Goal: Task Accomplishment & Management: Use online tool/utility

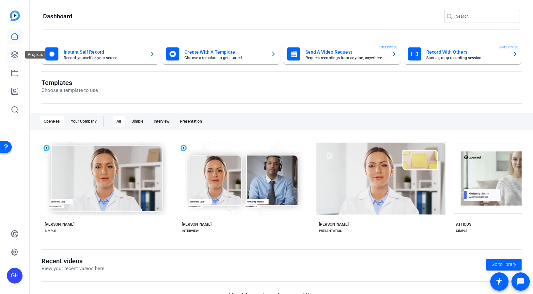
click at [13, 57] on icon at bounding box center [15, 55] width 8 height 8
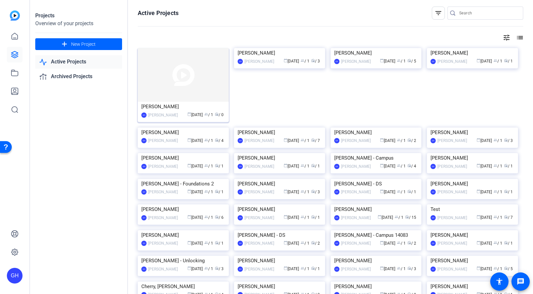
click at [184, 74] on img at bounding box center [183, 75] width 91 height 54
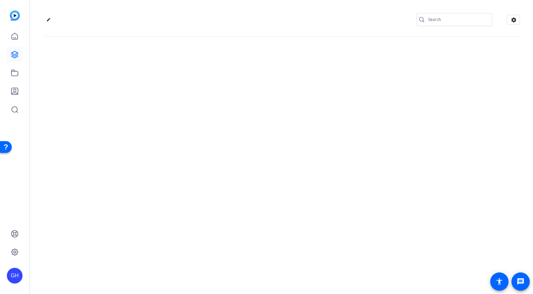
click at [184, 74] on div "edit settings" at bounding box center [281, 147] width 503 height 294
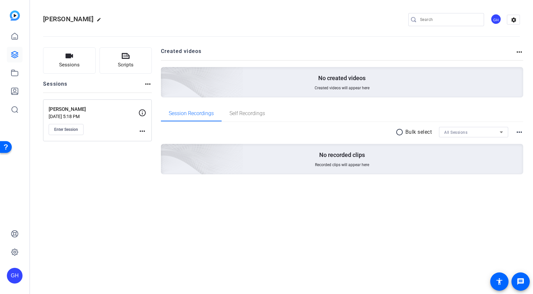
drag, startPoint x: 105, startPoint y: 172, endPoint x: 79, endPoint y: 149, distance: 33.6
click at [97, 159] on div "Sessions Scripts Sessions more_horiz Shannon Stanford Oct 03, 2025 @ 5:18 PM En…" at bounding box center [97, 121] width 109 height 148
click at [71, 127] on span "Enter Session" at bounding box center [66, 129] width 24 height 5
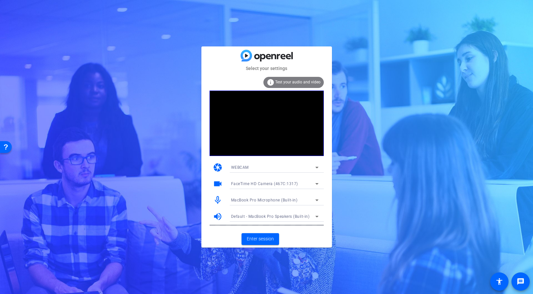
click at [319, 199] on icon at bounding box center [317, 200] width 8 height 8
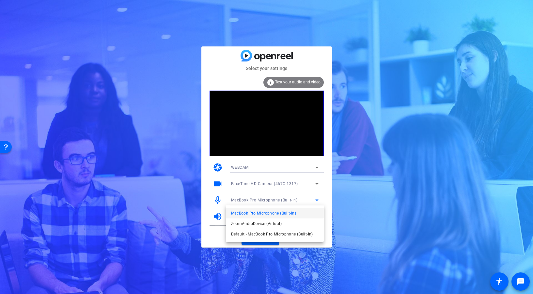
drag, startPoint x: 207, startPoint y: 196, endPoint x: 208, endPoint y: 201, distance: 4.7
click at [207, 196] on div at bounding box center [266, 147] width 533 height 294
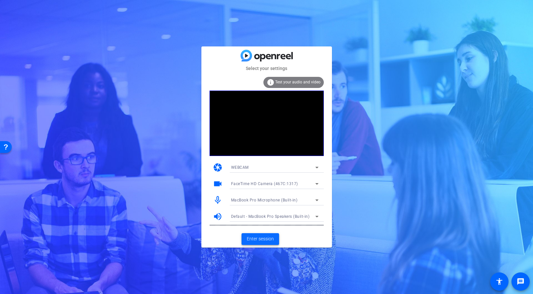
click at [250, 238] on span "Enter session" at bounding box center [260, 238] width 27 height 7
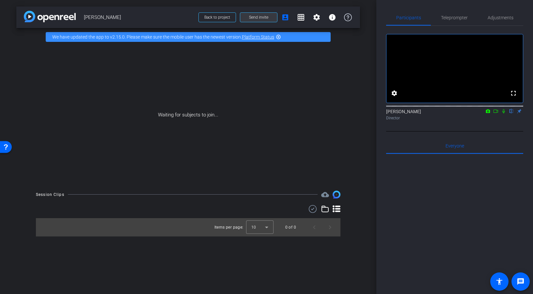
click at [250, 17] on span "Send invite" at bounding box center [258, 17] width 19 height 5
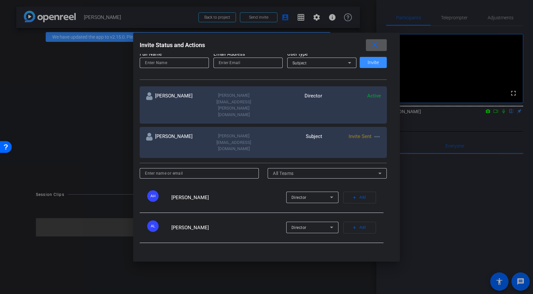
scroll to position [89, 0]
click at [228, 169] on input at bounding box center [199, 173] width 109 height 8
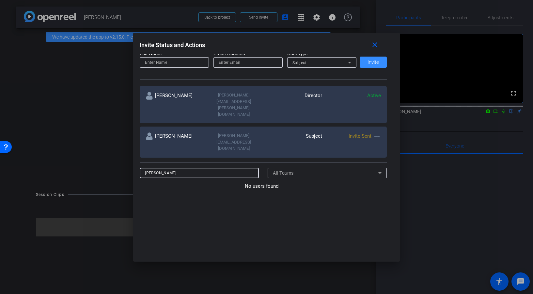
type input "Sophia Hapin"
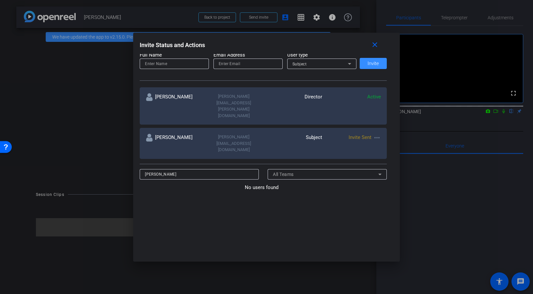
drag, startPoint x: 272, startPoint y: 123, endPoint x: 275, endPoint y: 117, distance: 6.4
click at [273, 134] on div "Subject" at bounding box center [293, 143] width 59 height 19
click at [184, 63] on input at bounding box center [174, 64] width 59 height 8
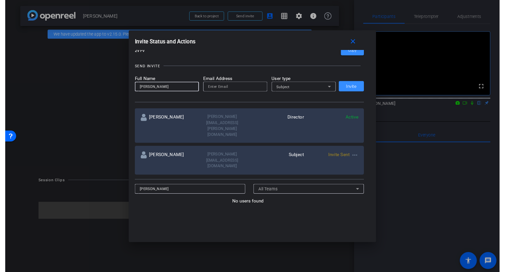
scroll to position [0, 0]
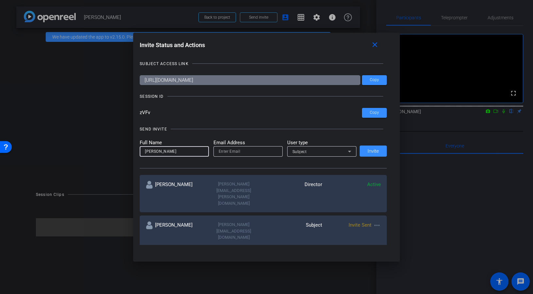
type input "Sophia Hapin"
click at [235, 148] on input "email" at bounding box center [248, 151] width 59 height 8
paste input "Sophia.Hapin@sagepub.com"
type input "Sophia.Hapin@sagepub.com"
click at [325, 153] on div "Subject" at bounding box center [321, 151] width 56 height 8
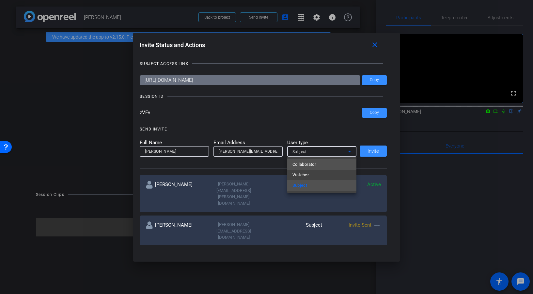
click at [320, 163] on mat-option "Collaborator" at bounding box center [321, 164] width 69 height 10
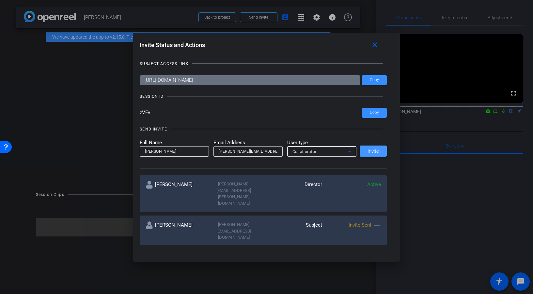
click at [372, 152] on span "Invite" at bounding box center [373, 151] width 11 height 5
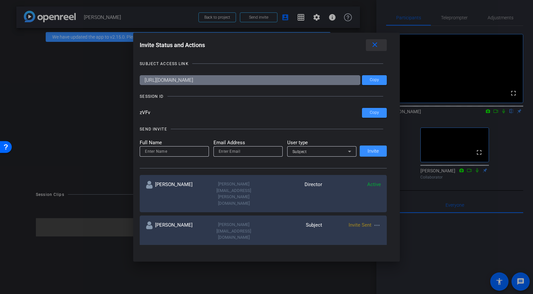
click at [373, 47] on mat-icon "close" at bounding box center [375, 45] width 8 height 8
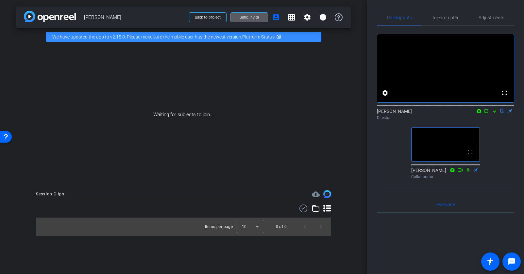
click at [393, 156] on div "fullscreen settings Geoff Hahn flip Director fullscreen Sophia Hapin Collaborat…" at bounding box center [445, 104] width 137 height 156
click at [391, 156] on div "fullscreen settings Geoff Hahn flip Director fullscreen Sophia Hapin Collaborat…" at bounding box center [445, 104] width 137 height 156
click at [387, 159] on div "fullscreen settings Geoff Hahn flip Director fullscreen Sophia Hapin Collaborat…" at bounding box center [445, 104] width 137 height 156
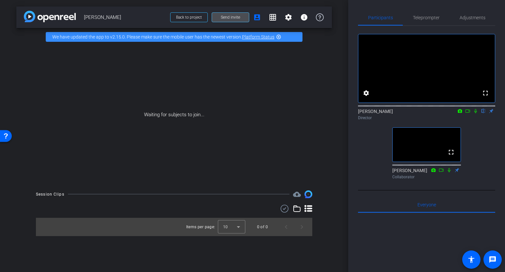
click at [229, 19] on span "Send invite" at bounding box center [230, 17] width 19 height 5
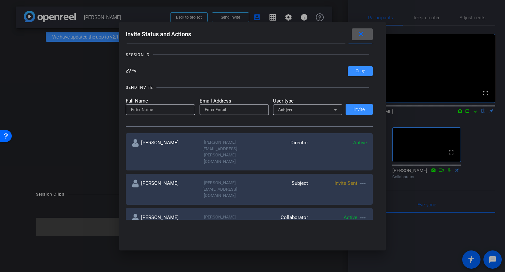
scroll to position [32, 0]
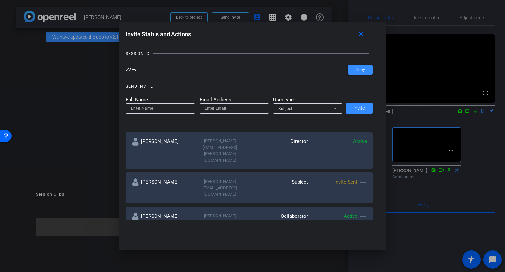
click at [364, 178] on mat-icon "more_horiz" at bounding box center [363, 182] width 8 height 8
click at [377, 182] on span "Re-Send Invite" at bounding box center [388, 183] width 49 height 8
click at [360, 34] on mat-icon "close" at bounding box center [361, 34] width 8 height 8
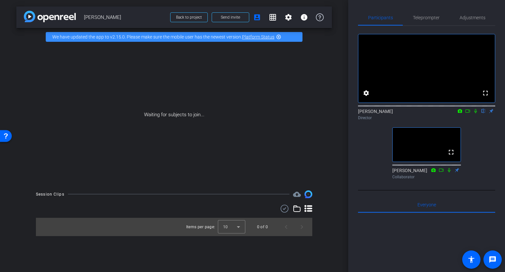
click at [244, 61] on div "Waiting for subjects to join..." at bounding box center [174, 115] width 316 height 138
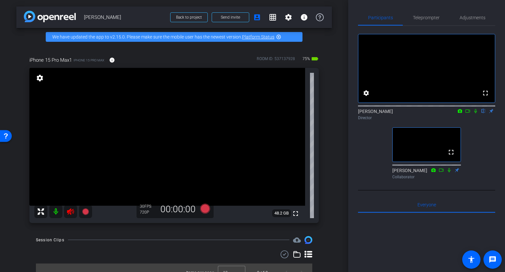
click at [71, 212] on icon at bounding box center [71, 212] width 8 height 8
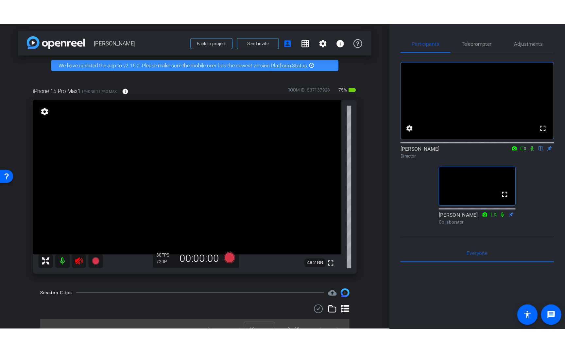
scroll to position [0, 0]
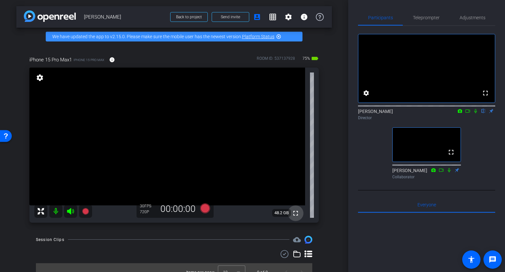
click at [297, 214] on mat-icon "fullscreen" at bounding box center [296, 213] width 8 height 8
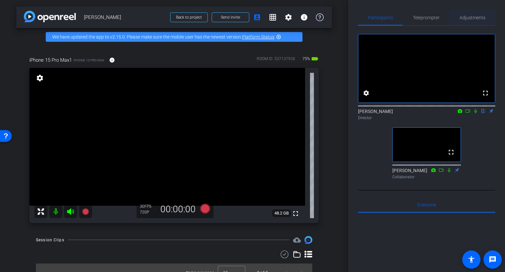
click at [474, 20] on span "Adjustments" at bounding box center [473, 17] width 26 height 5
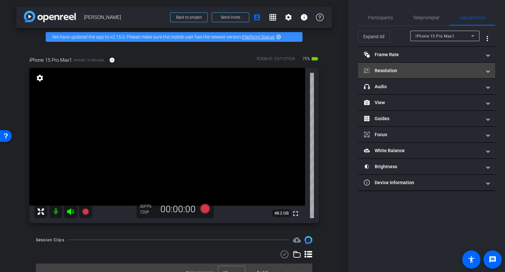
click at [422, 67] on mat-expansion-panel-header "Resolution" at bounding box center [426, 71] width 137 height 16
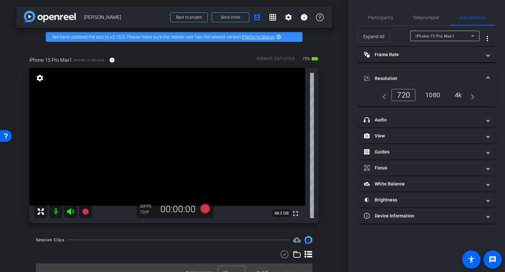
click at [436, 95] on div "1080" at bounding box center [432, 95] width 25 height 11
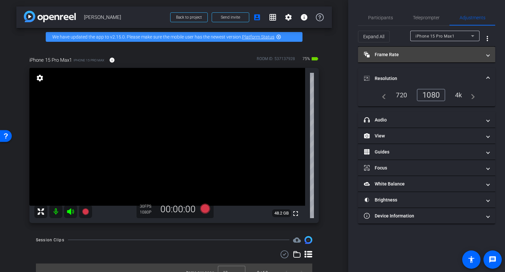
click at [415, 55] on mat-panel-title "Frame Rate Frame Rate" at bounding box center [423, 54] width 118 height 7
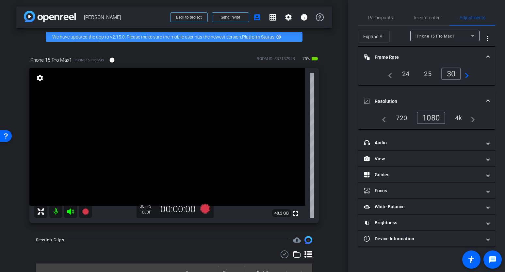
click at [407, 74] on div "24" at bounding box center [405, 73] width 17 height 11
click at [391, 19] on span "Participants" at bounding box center [380, 17] width 25 height 5
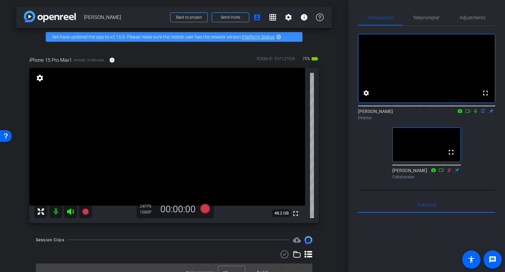
scroll to position [0, 0]
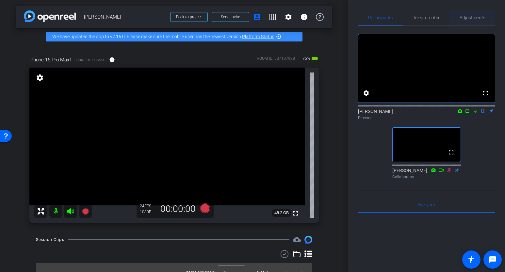
click at [469, 21] on span "Adjustments" at bounding box center [473, 18] width 26 height 16
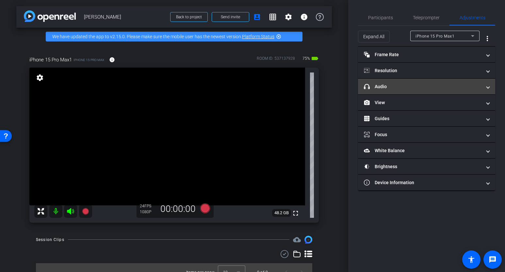
click at [418, 87] on mat-panel-title "headphone icon Audio" at bounding box center [423, 86] width 118 height 7
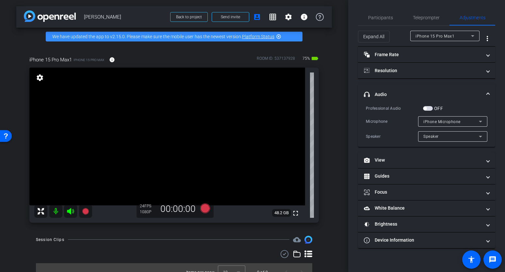
click at [429, 108] on span "button" at bounding box center [428, 108] width 10 height 5
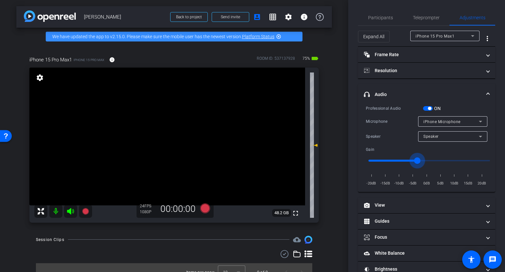
click at [418, 160] on input "range" at bounding box center [429, 161] width 135 height 14
click at [437, 160] on input "range" at bounding box center [429, 161] width 135 height 14
click at [429, 160] on input "range" at bounding box center [429, 161] width 135 height 14
click at [443, 159] on input "range" at bounding box center [429, 161] width 135 height 14
type input "1"
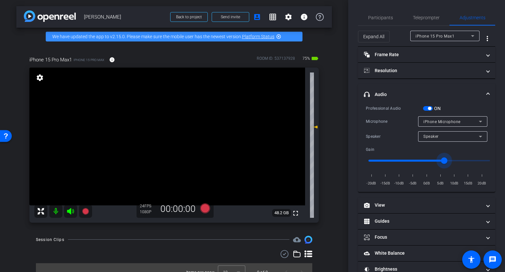
click at [433, 159] on input "range" at bounding box center [429, 161] width 135 height 14
click at [447, 122] on span "iPhone Microphone" at bounding box center [441, 122] width 37 height 5
click at [461, 76] on div at bounding box center [252, 136] width 505 height 272
click at [376, 15] on span "Participants" at bounding box center [380, 17] width 25 height 5
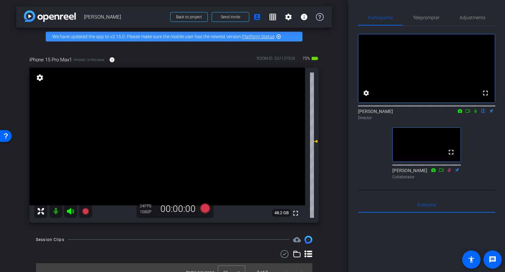
click at [467, 113] on icon at bounding box center [467, 111] width 5 height 5
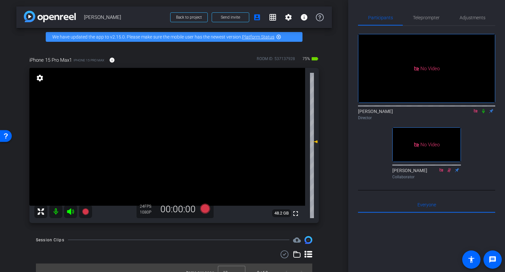
click at [483, 113] on icon at bounding box center [483, 111] width 5 height 5
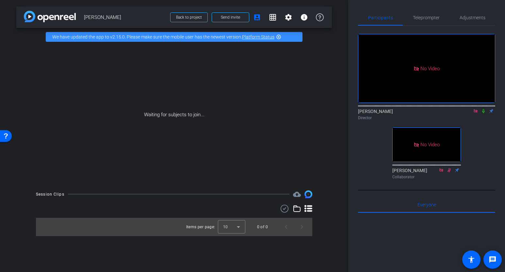
click at [448, 172] on icon at bounding box center [449, 170] width 5 height 5
click at [450, 172] on icon at bounding box center [449, 170] width 5 height 5
click at [278, 36] on mat-icon "highlight_off" at bounding box center [278, 36] width 5 height 5
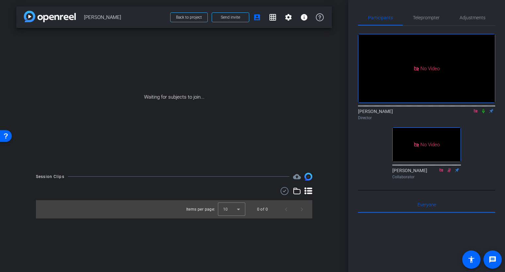
click at [319, 48] on div "Waiting for subjects to join..." at bounding box center [174, 97] width 316 height 138
click at [317, 68] on div "Waiting for subjects to join..." at bounding box center [174, 97] width 316 height 138
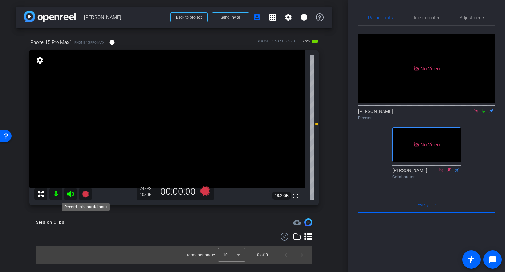
click at [85, 194] on icon at bounding box center [85, 194] width 7 height 7
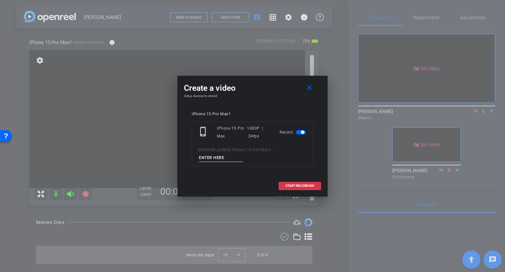
click at [227, 157] on input at bounding box center [221, 158] width 44 height 8
type input "SS 3.2"
click at [306, 186] on span "START RECORDING" at bounding box center [300, 185] width 29 height 3
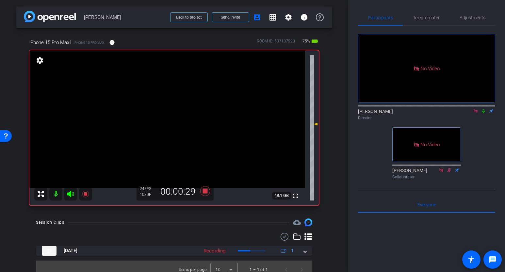
click at [485, 113] on icon at bounding box center [483, 111] width 5 height 5
click at [484, 112] on icon at bounding box center [483, 110] width 5 height 5
click at [483, 112] on icon at bounding box center [483, 110] width 5 height 5
click at [448, 171] on icon at bounding box center [450, 169] width 4 height 4
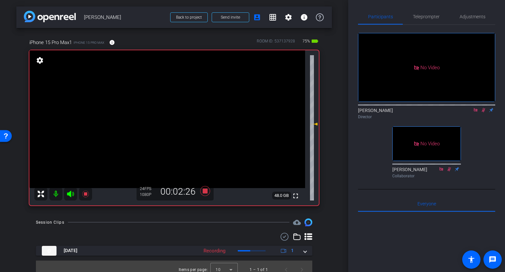
click at [484, 112] on icon at bounding box center [483, 110] width 5 height 5
click at [484, 113] on mat-icon at bounding box center [484, 110] width 8 height 6
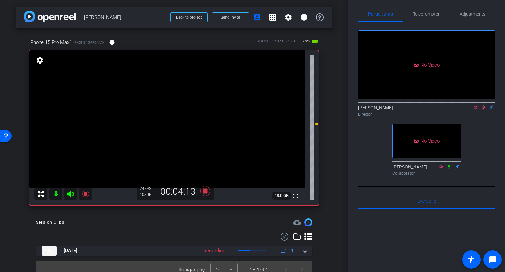
click at [484, 110] on icon at bounding box center [484, 108] width 4 height 4
click at [484, 110] on icon at bounding box center [483, 107] width 5 height 5
click at [483, 110] on icon at bounding box center [484, 108] width 4 height 4
click at [484, 110] on icon at bounding box center [483, 108] width 3 height 4
click at [483, 110] on icon at bounding box center [483, 107] width 5 height 5
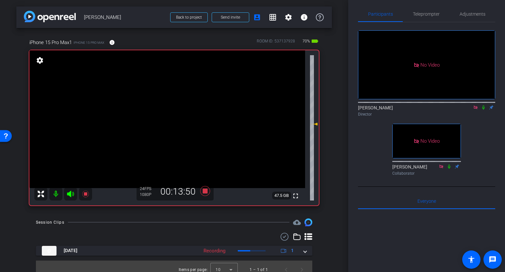
click at [485, 110] on icon at bounding box center [483, 107] width 5 height 5
click at [483, 110] on icon at bounding box center [484, 108] width 4 height 4
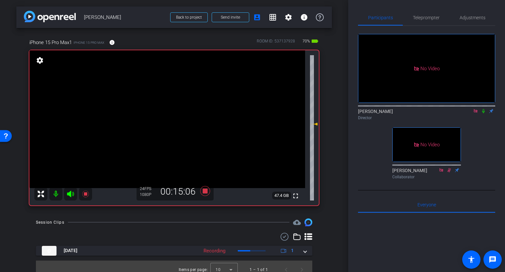
click at [484, 113] on icon at bounding box center [483, 111] width 3 height 4
click at [484, 113] on icon at bounding box center [483, 111] width 5 height 5
click at [482, 113] on icon at bounding box center [483, 111] width 5 height 5
click at [483, 113] on icon at bounding box center [484, 111] width 4 height 4
click at [484, 113] on icon at bounding box center [483, 111] width 3 height 4
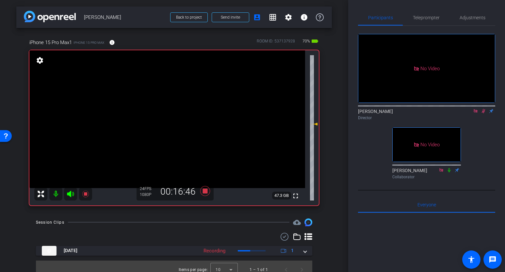
click at [484, 113] on icon at bounding box center [483, 111] width 5 height 5
click at [467, 17] on span "Adjustments" at bounding box center [473, 17] width 26 height 5
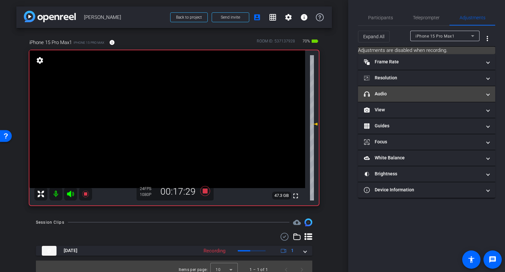
click at [428, 94] on mat-panel-title "headphone icon Audio" at bounding box center [423, 93] width 118 height 7
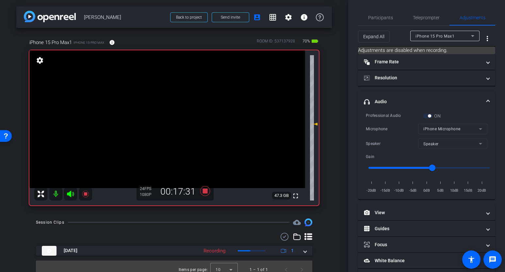
click at [460, 130] on mat-form-field "iPhone Microphone" at bounding box center [452, 129] width 69 height 10
click at [481, 130] on mat-form-field "iPhone Microphone" at bounding box center [452, 129] width 69 height 10
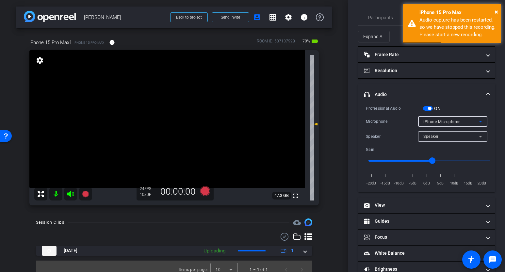
click at [460, 119] on div "iPhone Microphone" at bounding box center [451, 122] width 56 height 8
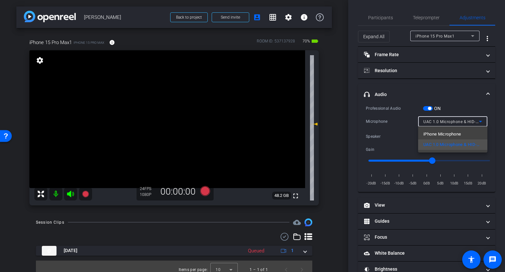
click at [406, 159] on div at bounding box center [252, 136] width 505 height 272
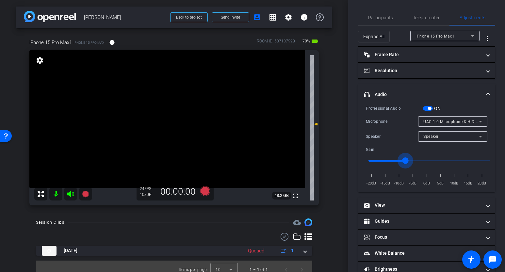
click at [406, 160] on input "range" at bounding box center [429, 161] width 135 height 14
type input "-6"
click at [412, 160] on input "range" at bounding box center [429, 161] width 135 height 14
click at [85, 194] on icon at bounding box center [85, 194] width 7 height 7
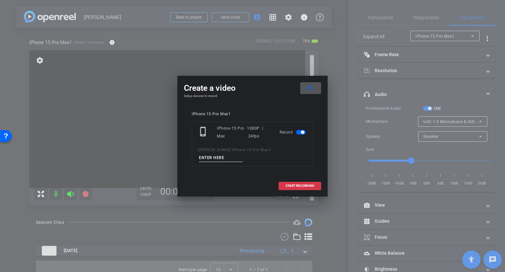
click at [227, 157] on input at bounding box center [221, 158] width 44 height 8
type input "ntro"
click at [300, 185] on span "START RECORDING" at bounding box center [300, 185] width 29 height 3
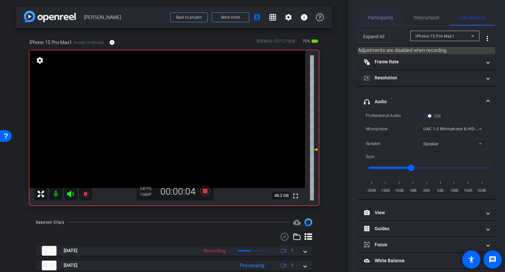
click at [384, 16] on span "Participants" at bounding box center [380, 17] width 25 height 5
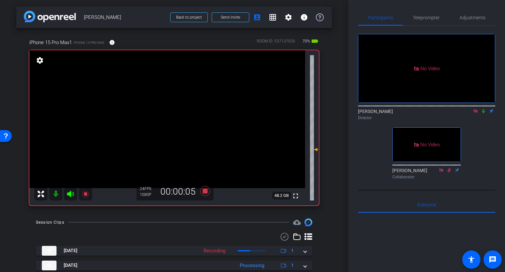
click at [483, 109] on icon at bounding box center [483, 111] width 5 height 5
click at [485, 109] on icon at bounding box center [483, 111] width 5 height 5
click at [473, 18] on span "Adjustments" at bounding box center [473, 17] width 26 height 5
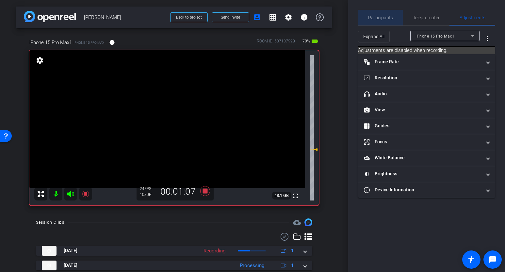
click at [386, 20] on span "Participants" at bounding box center [380, 17] width 25 height 5
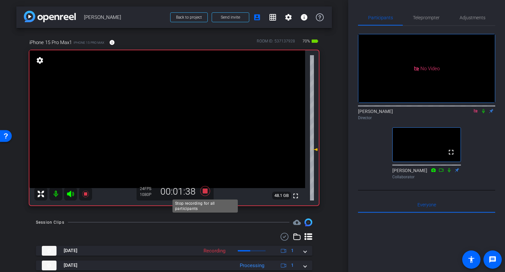
click at [207, 193] on icon at bounding box center [205, 191] width 10 height 10
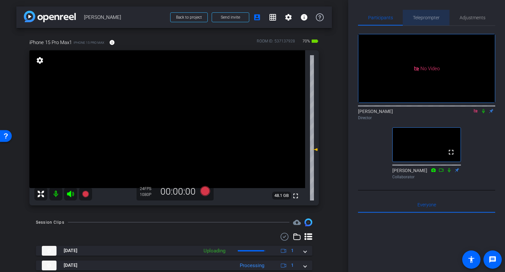
click at [422, 18] on span "Teleprompter" at bounding box center [426, 17] width 27 height 5
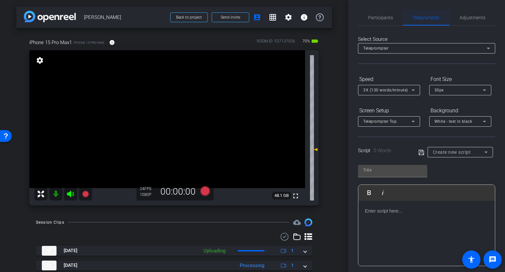
click at [423, 18] on span "Teleprompter" at bounding box center [426, 17] width 27 height 5
click at [381, 17] on span "Participants" at bounding box center [380, 17] width 25 height 5
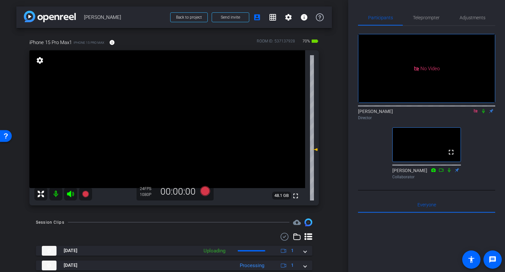
click at [479, 108] on mat-icon at bounding box center [476, 111] width 8 height 6
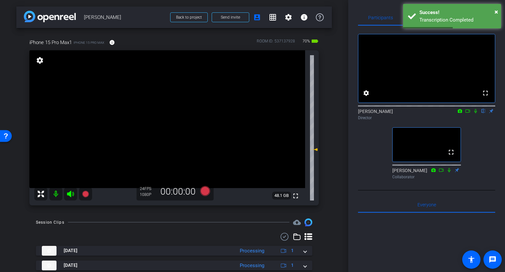
scroll to position [22, 0]
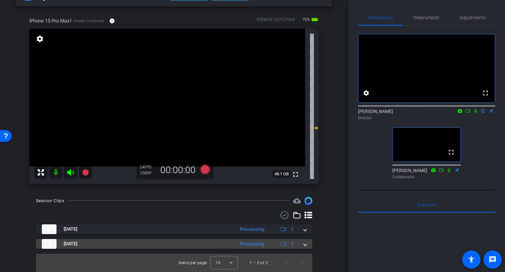
click at [305, 244] on span at bounding box center [305, 243] width 3 height 7
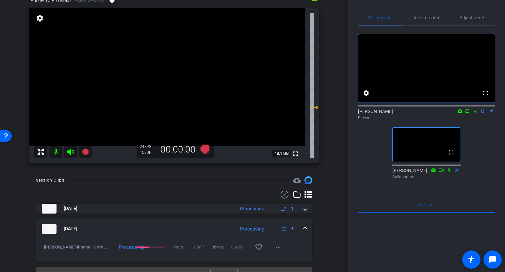
scroll to position [43, 0]
click at [280, 245] on mat-icon "more_horiz" at bounding box center [278, 247] width 8 height 8
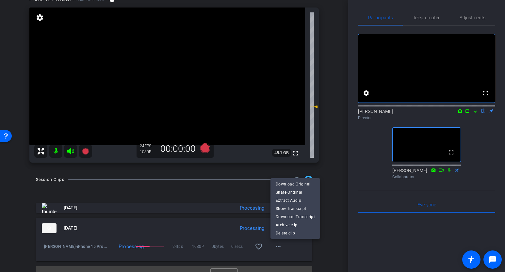
click at [330, 179] on div at bounding box center [252, 136] width 505 height 272
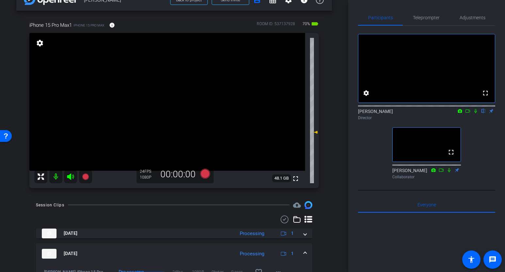
scroll to position [0, 0]
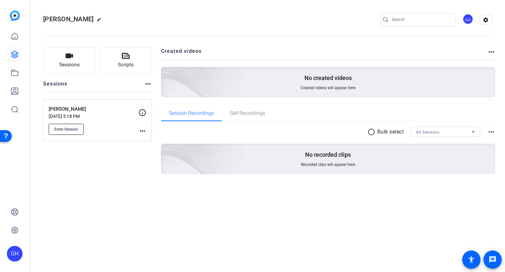
click at [63, 130] on span "Enter Session" at bounding box center [66, 129] width 24 height 5
click at [142, 132] on mat-icon "more_horiz" at bounding box center [143, 131] width 8 height 8
drag, startPoint x: 81, startPoint y: 160, endPoint x: 79, endPoint y: 157, distance: 3.9
click at [81, 160] on div at bounding box center [252, 136] width 505 height 272
click at [105, 176] on div "Sessions Scripts Sessions more_horiz Shannon Stanford Oct 03, 2025 @ 5:18 PM En…" at bounding box center [97, 121] width 109 height 148
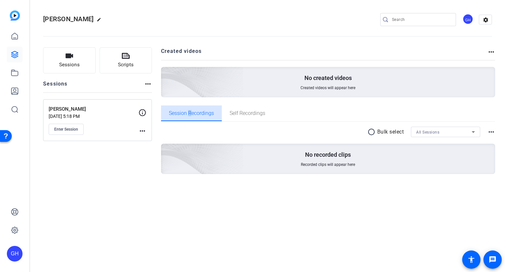
click at [189, 114] on span "Session Recordings" at bounding box center [191, 113] width 45 height 5
click at [270, 111] on div "Self Recordings" at bounding box center [247, 114] width 51 height 16
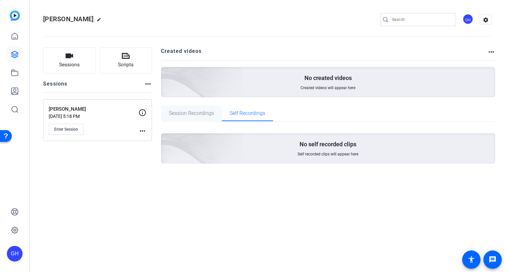
click at [192, 113] on span "Session Recordings" at bounding box center [191, 113] width 45 height 5
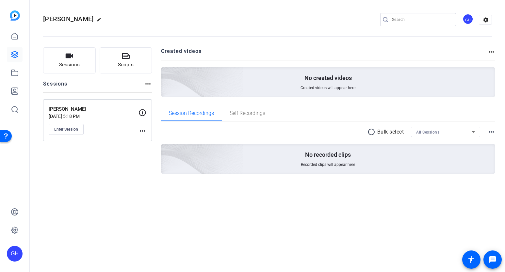
click at [372, 130] on mat-icon "radio_button_unchecked" at bounding box center [373, 132] width 10 height 8
click at [392, 133] on span at bounding box center [392, 132] width 23 height 16
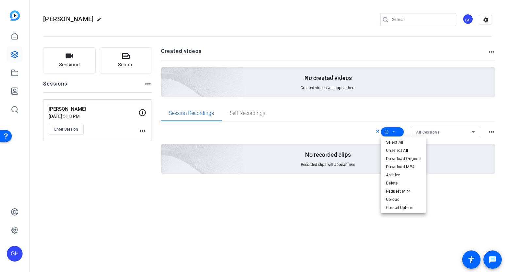
click at [337, 131] on div at bounding box center [252, 136] width 505 height 272
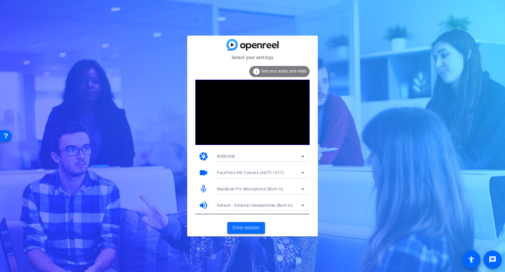
click at [248, 228] on span "Enter session" at bounding box center [246, 227] width 27 height 7
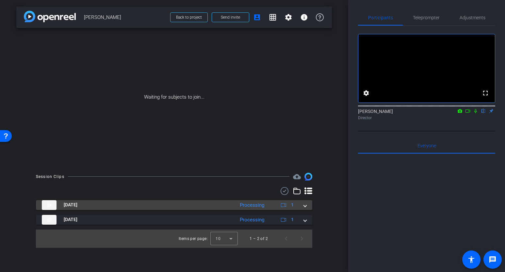
click at [308, 205] on mat-expansion-panel-header "Oct 6, 2025 Processing 1" at bounding box center [174, 205] width 276 height 10
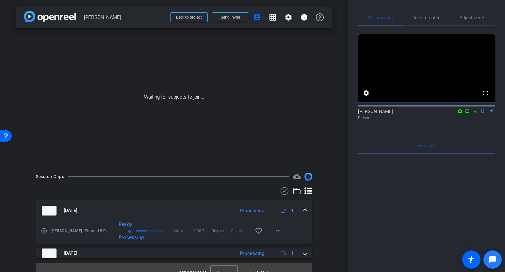
click at [492, 261] on mat-icon "message" at bounding box center [493, 260] width 8 height 8
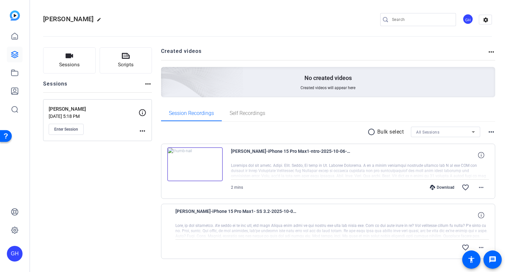
click at [372, 132] on mat-icon "radio_button_unchecked" at bounding box center [373, 132] width 10 height 8
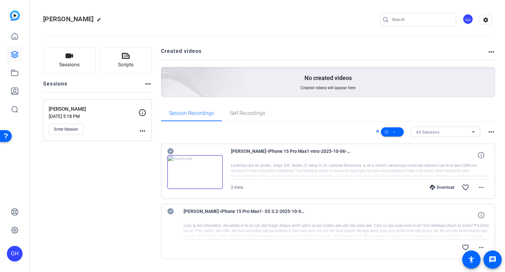
scroll to position [16, 0]
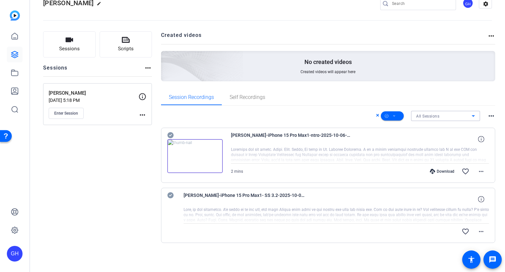
click at [456, 116] on div "All Sessions" at bounding box center [444, 116] width 56 height 8
click at [409, 96] on div at bounding box center [252, 136] width 505 height 272
click at [494, 116] on mat-icon "more_horiz" at bounding box center [491, 116] width 8 height 8
click at [480, 100] on div at bounding box center [252, 136] width 505 height 272
click at [393, 117] on icon at bounding box center [394, 116] width 3 height 8
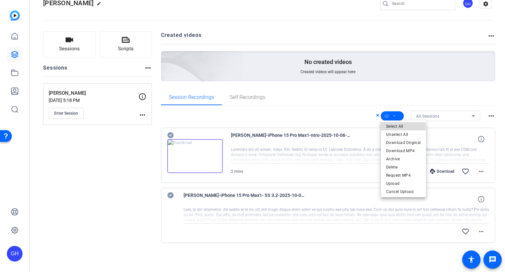
click at [392, 126] on span "Select All" at bounding box center [403, 127] width 35 height 8
click at [398, 143] on span "Download Original" at bounding box center [403, 143] width 35 height 8
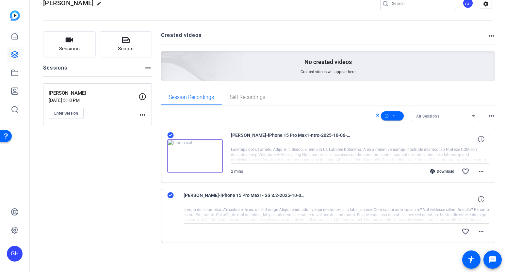
click at [444, 231] on div "favorite_border more_horiz" at bounding box center [382, 232] width 214 height 16
click at [482, 233] on mat-icon "more_horiz" at bounding box center [481, 232] width 8 height 8
click at [304, 115] on div at bounding box center [252, 136] width 505 height 272
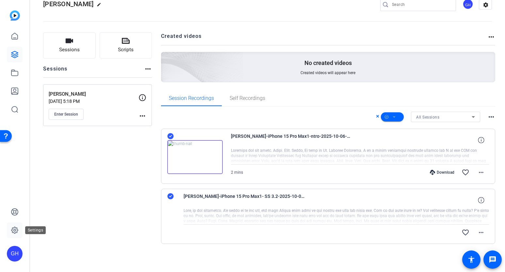
click at [16, 234] on icon at bounding box center [15, 230] width 8 height 8
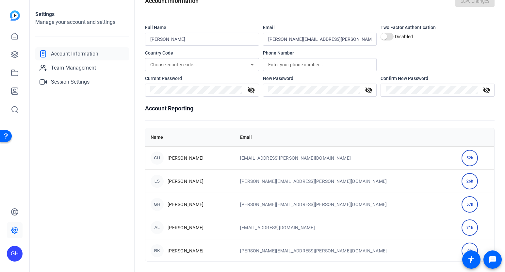
scroll to position [0, 0]
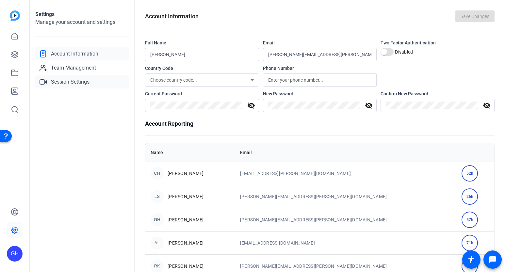
click at [73, 79] on span "Session Settings" at bounding box center [70, 82] width 39 height 8
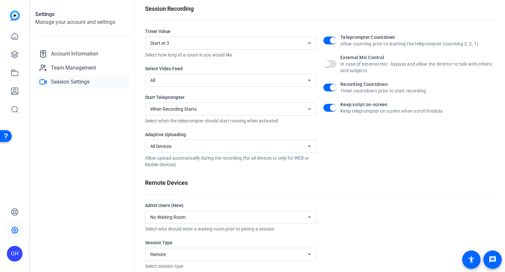
scroll to position [96, 0]
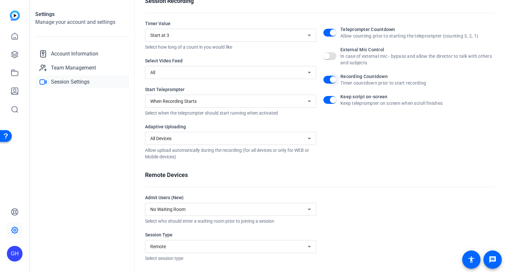
click at [327, 80] on span "button" at bounding box center [333, 79] width 13 height 13
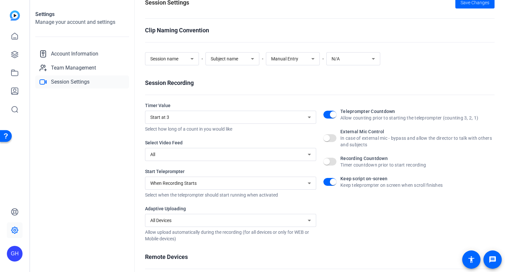
scroll to position [0, 0]
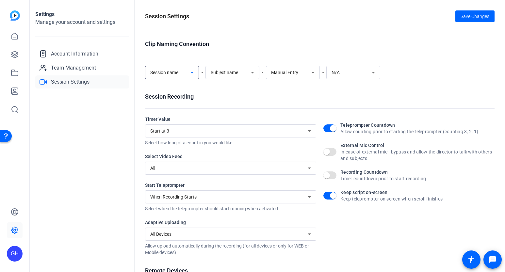
click at [192, 75] on icon at bounding box center [192, 73] width 8 height 8
drag, startPoint x: 242, startPoint y: 55, endPoint x: 236, endPoint y: 58, distance: 7.0
click at [242, 55] on div at bounding box center [252, 136] width 505 height 272
click at [251, 73] on icon at bounding box center [253, 73] width 8 height 8
click at [207, 56] on div at bounding box center [252, 136] width 505 height 272
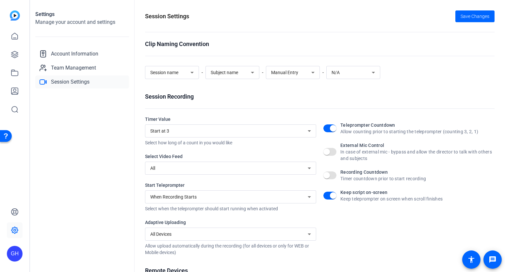
click at [192, 73] on icon at bounding box center [191, 73] width 3 height 2
click at [254, 72] on div at bounding box center [252, 136] width 505 height 272
click at [254, 72] on icon at bounding box center [253, 73] width 8 height 8
click at [316, 73] on div at bounding box center [252, 136] width 505 height 272
click at [316, 72] on icon at bounding box center [313, 73] width 8 height 8
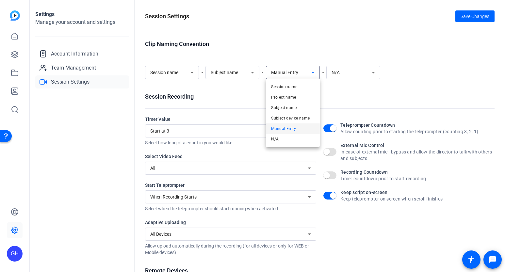
click at [253, 74] on div at bounding box center [252, 136] width 505 height 272
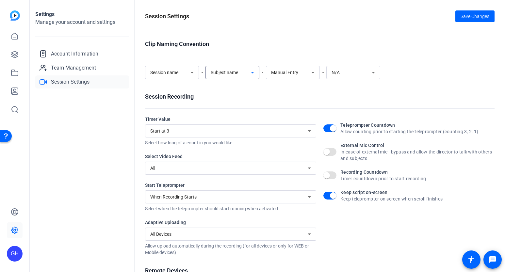
click at [253, 74] on icon at bounding box center [253, 73] width 8 height 8
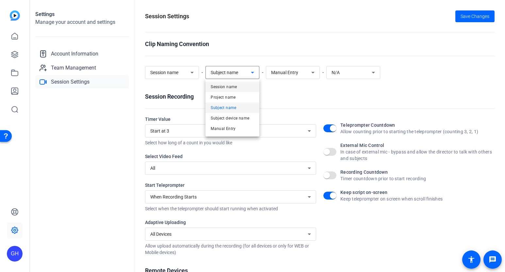
click at [244, 89] on mat-option "Session name" at bounding box center [232, 87] width 54 height 10
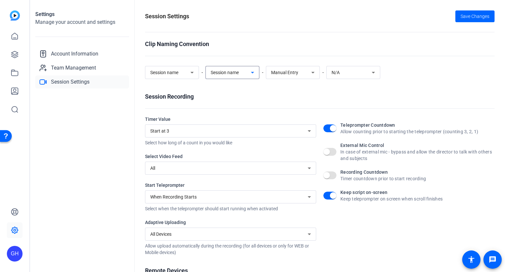
click at [315, 72] on icon at bounding box center [313, 73] width 8 height 8
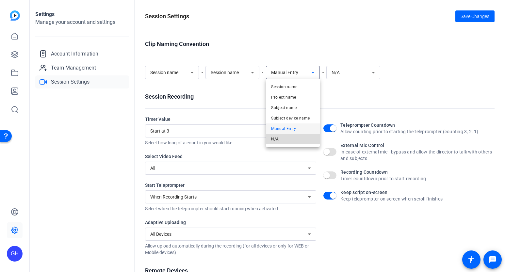
click at [296, 140] on mat-option "N/A" at bounding box center [293, 139] width 54 height 10
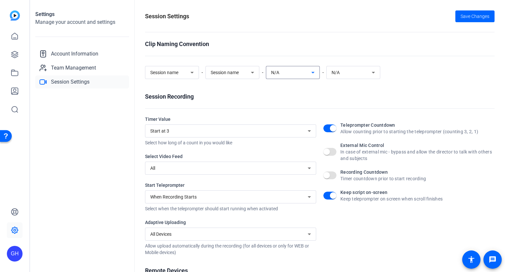
click at [251, 72] on icon at bounding box center [252, 73] width 3 height 2
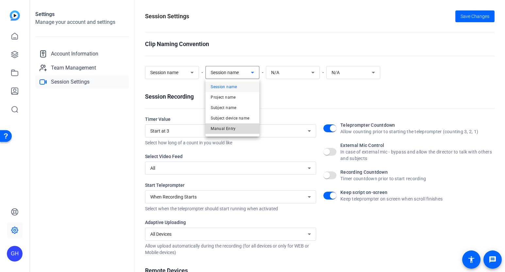
click at [237, 130] on mat-option "Manual Entry" at bounding box center [232, 128] width 54 height 10
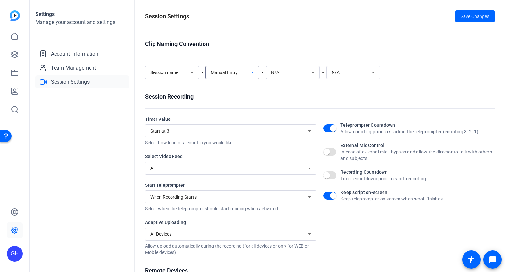
click at [264, 92] on div "Session Recording" at bounding box center [320, 96] width 350 height 9
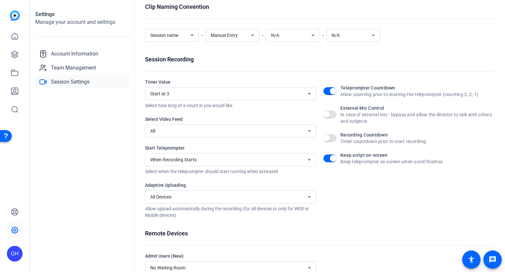
scroll to position [39, 0]
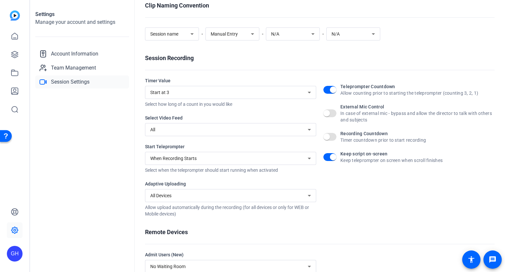
click at [205, 131] on div "All" at bounding box center [228, 130] width 157 height 8
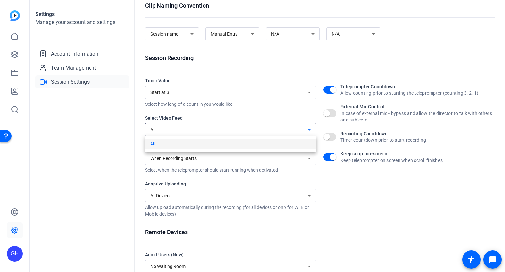
click at [125, 125] on div at bounding box center [252, 136] width 505 height 272
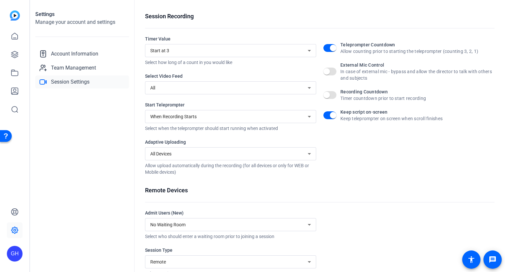
scroll to position [96, 0]
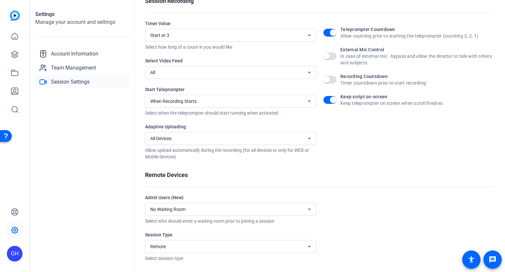
click at [216, 245] on div "Remote" at bounding box center [228, 247] width 157 height 8
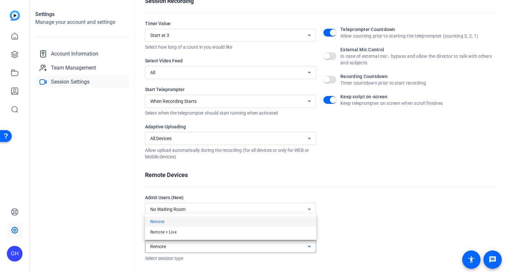
drag, startPoint x: 105, startPoint y: 227, endPoint x: 103, endPoint y: 214, distance: 12.7
click at [105, 226] on div at bounding box center [252, 136] width 505 height 272
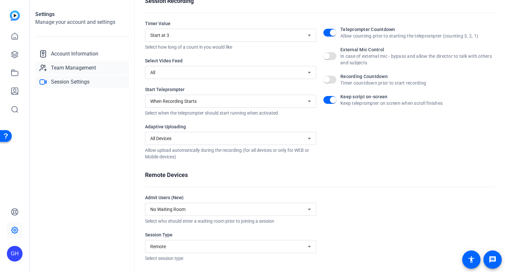
click at [66, 71] on span "Team Management" at bounding box center [73, 68] width 45 height 8
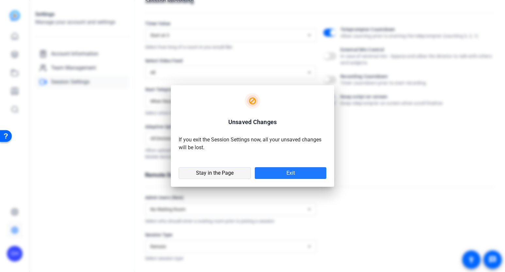
click at [228, 175] on span "Stay in the Page" at bounding box center [215, 173] width 38 height 7
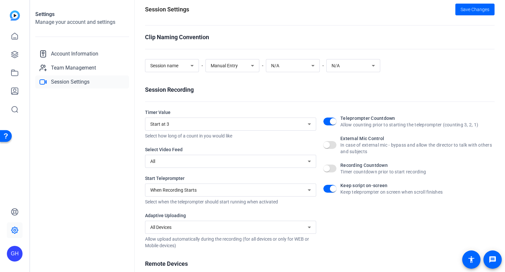
scroll to position [0, 0]
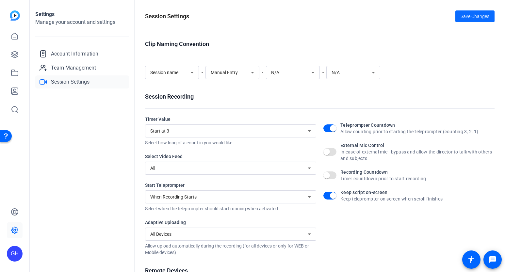
click at [464, 16] on span "Save Changes" at bounding box center [475, 16] width 29 height 7
click at [19, 55] on link at bounding box center [15, 55] width 16 height 16
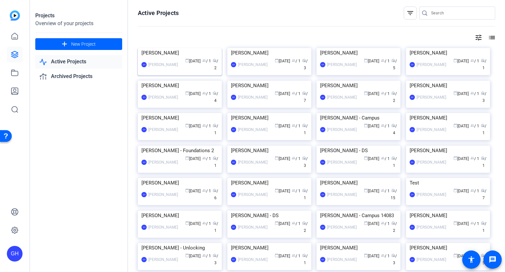
click at [188, 48] on img at bounding box center [180, 48] width 84 height 0
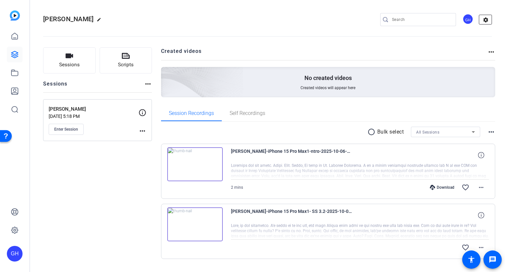
click at [488, 19] on mat-icon "settings" at bounding box center [485, 20] width 13 height 10
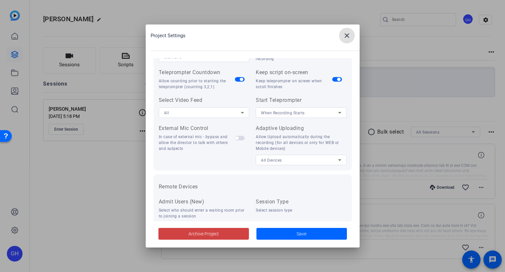
scroll to position [99, 0]
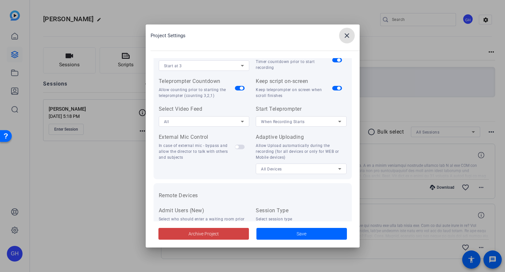
click at [241, 148] on span "button" at bounding box center [240, 147] width 10 height 5
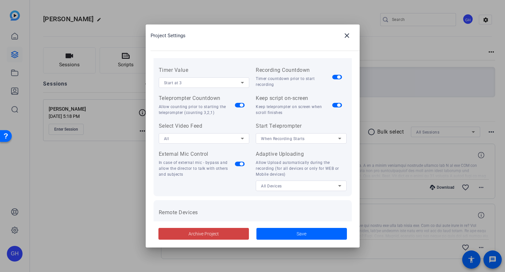
scroll to position [81, 0]
click at [336, 79] on span "button" at bounding box center [337, 77] width 10 height 5
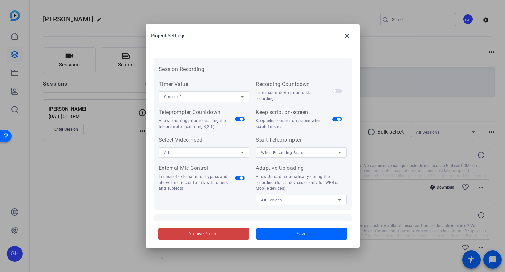
scroll to position [0, 0]
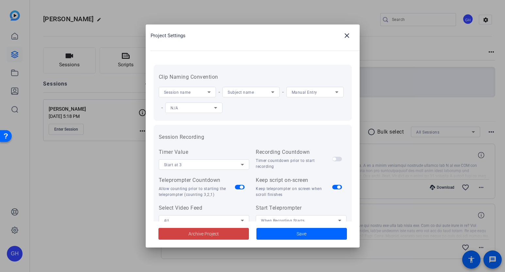
click at [252, 92] on span "Subject name" at bounding box center [241, 92] width 26 height 5
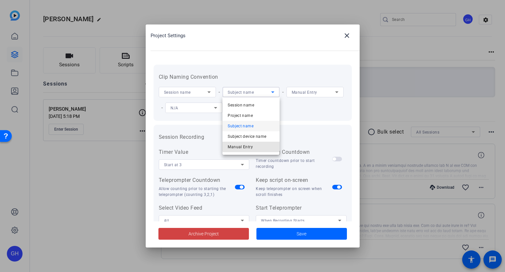
drag, startPoint x: 255, startPoint y: 146, endPoint x: 302, endPoint y: 113, distance: 57.7
click at [255, 145] on mat-option "Manual Entry" at bounding box center [250, 147] width 57 height 10
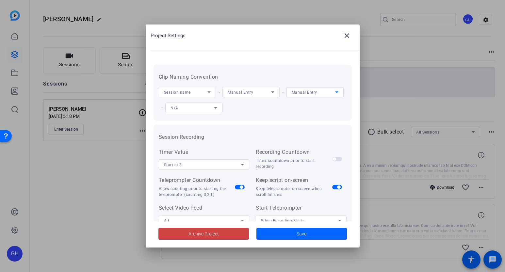
click at [314, 96] on div "Manual Entry" at bounding box center [313, 92] width 43 height 8
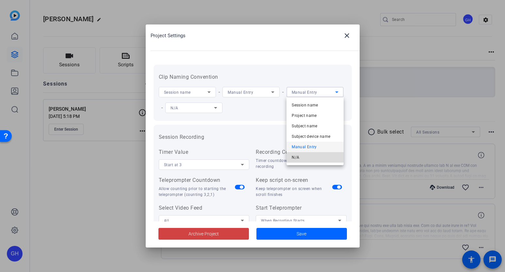
click at [303, 158] on mat-option "N/A" at bounding box center [314, 157] width 57 height 10
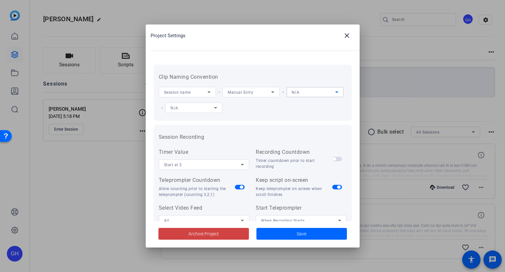
click at [188, 91] on span "Session name" at bounding box center [177, 92] width 27 height 5
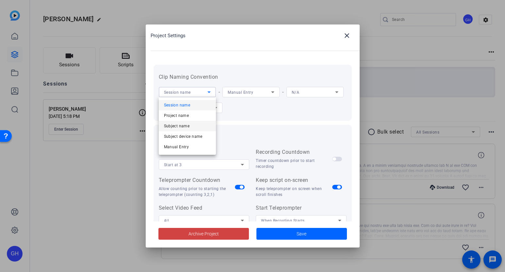
click at [188, 127] on span "Subject name" at bounding box center [177, 126] width 26 height 8
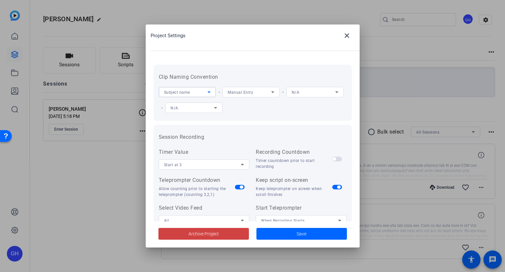
click at [250, 107] on div "Subject name - Manual Entry - N/A - N/A" at bounding box center [253, 99] width 188 height 31
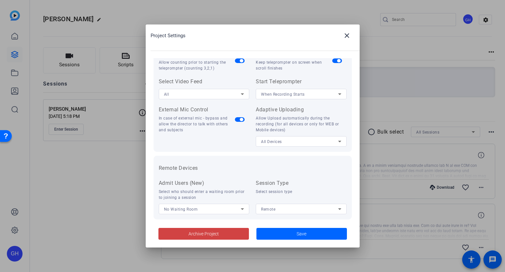
scroll to position [135, 0]
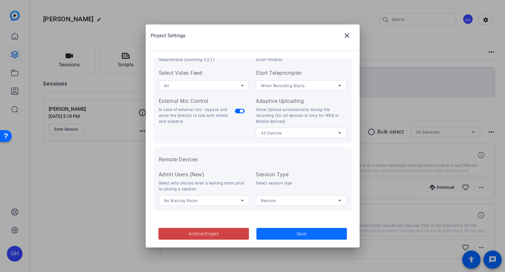
click at [287, 235] on span at bounding box center [301, 234] width 90 height 16
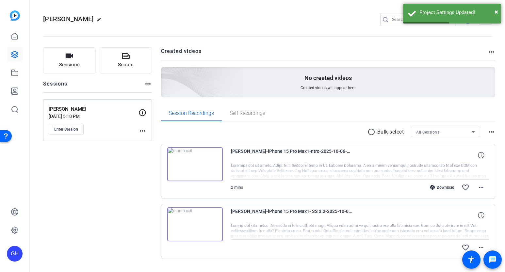
click at [493, 50] on mat-icon "more_horiz" at bounding box center [491, 52] width 8 height 8
click at [490, 51] on div at bounding box center [252, 136] width 505 height 272
click at [490, 51] on mat-icon "more_horiz" at bounding box center [491, 52] width 8 height 8
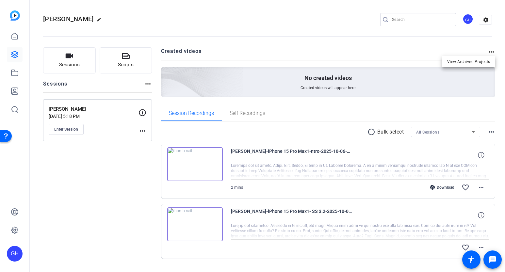
click at [237, 50] on div at bounding box center [252, 136] width 505 height 272
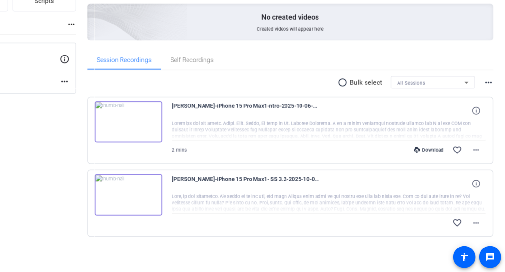
scroll to position [0, 0]
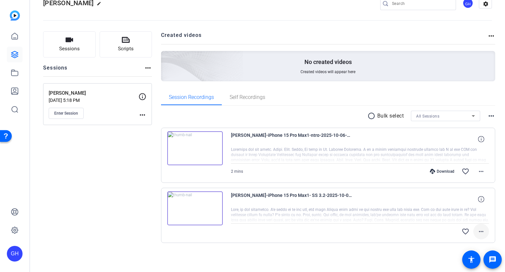
click at [481, 231] on mat-icon "more_horiz" at bounding box center [481, 232] width 8 height 8
click at [457, 176] on span "Download Original" at bounding box center [464, 177] width 39 height 8
